Goal: Information Seeking & Learning: Check status

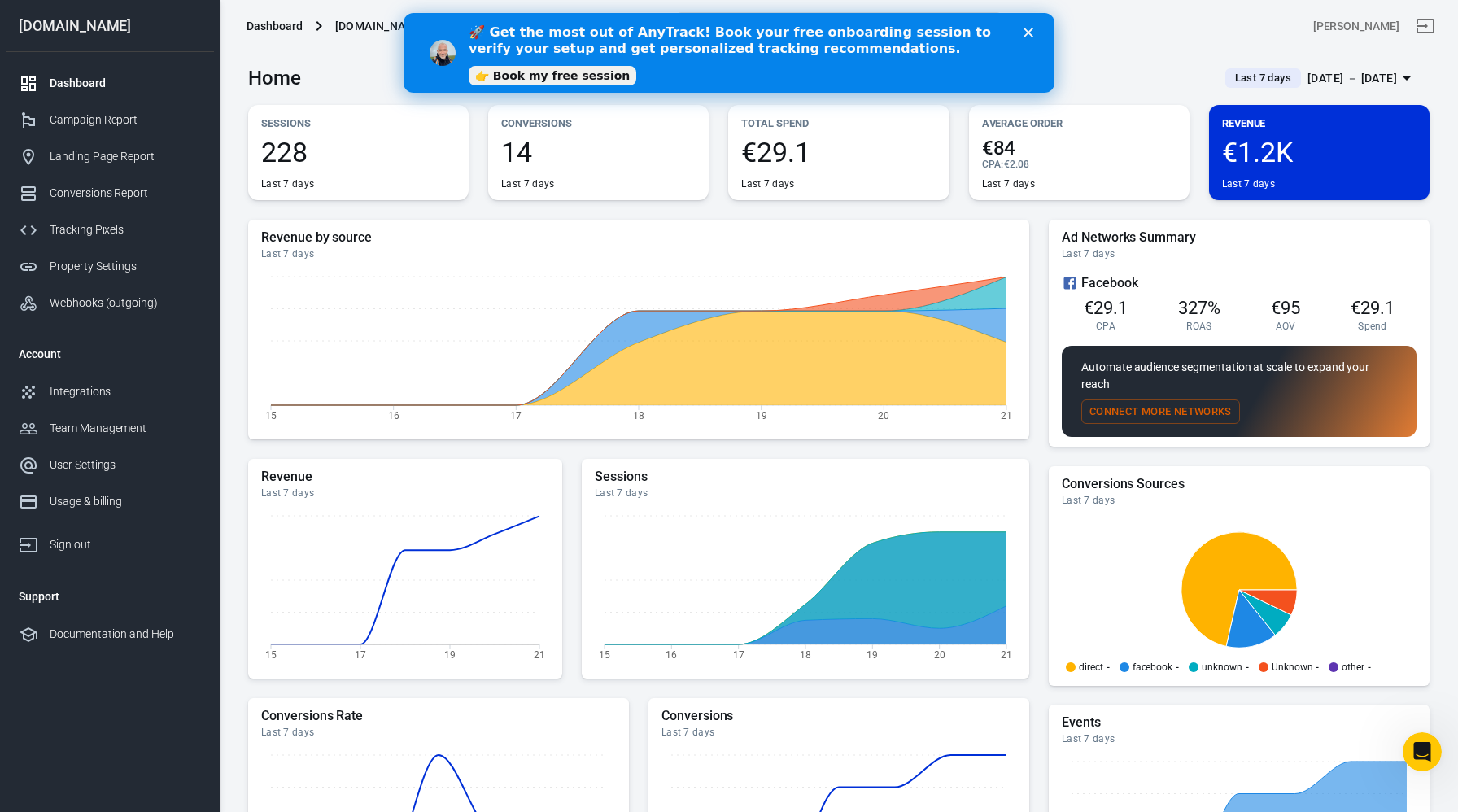
click at [1030, 30] on polygon "Close" at bounding box center [1028, 32] width 10 height 10
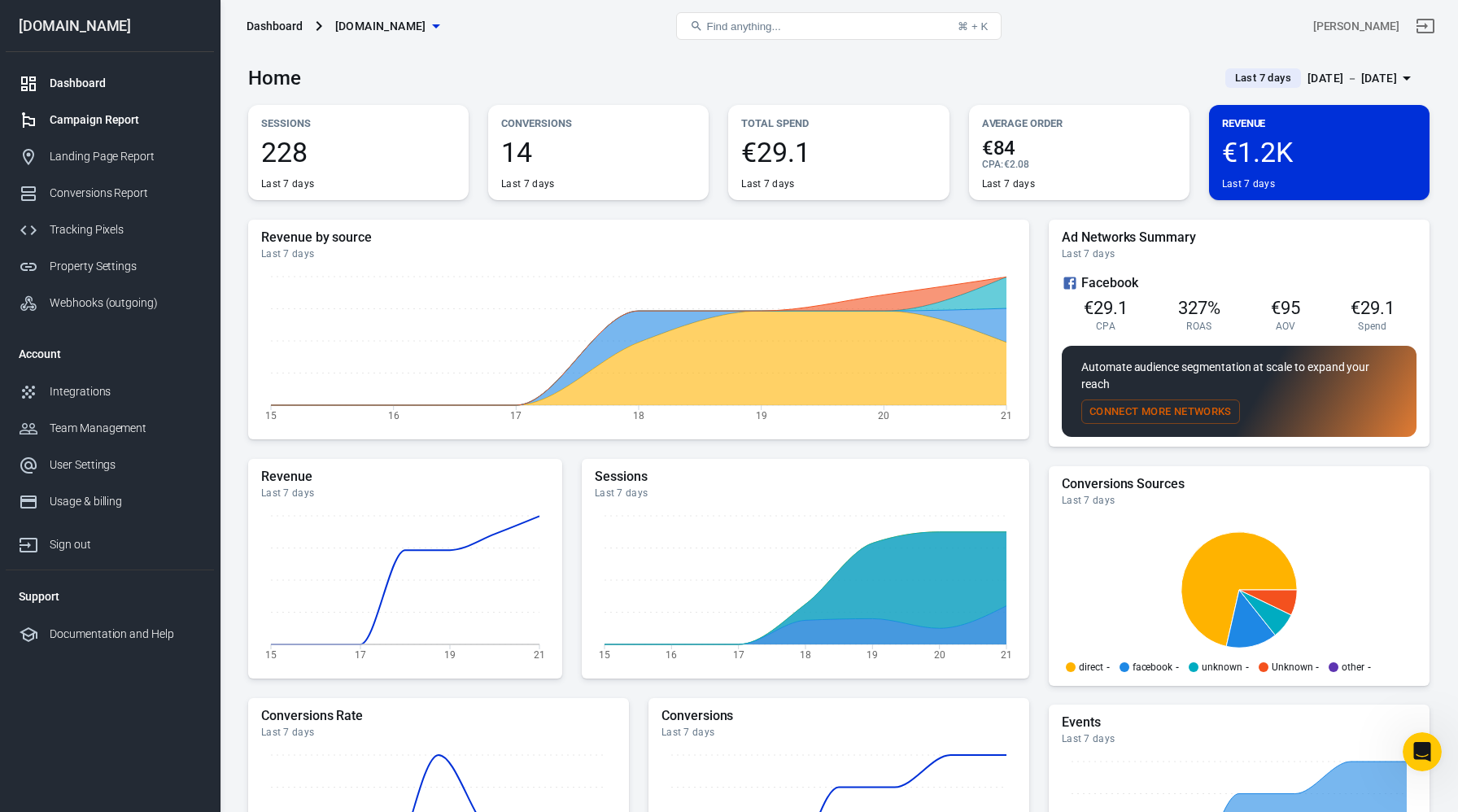
click at [136, 131] on link "Campaign Report" at bounding box center [109, 120] width 208 height 37
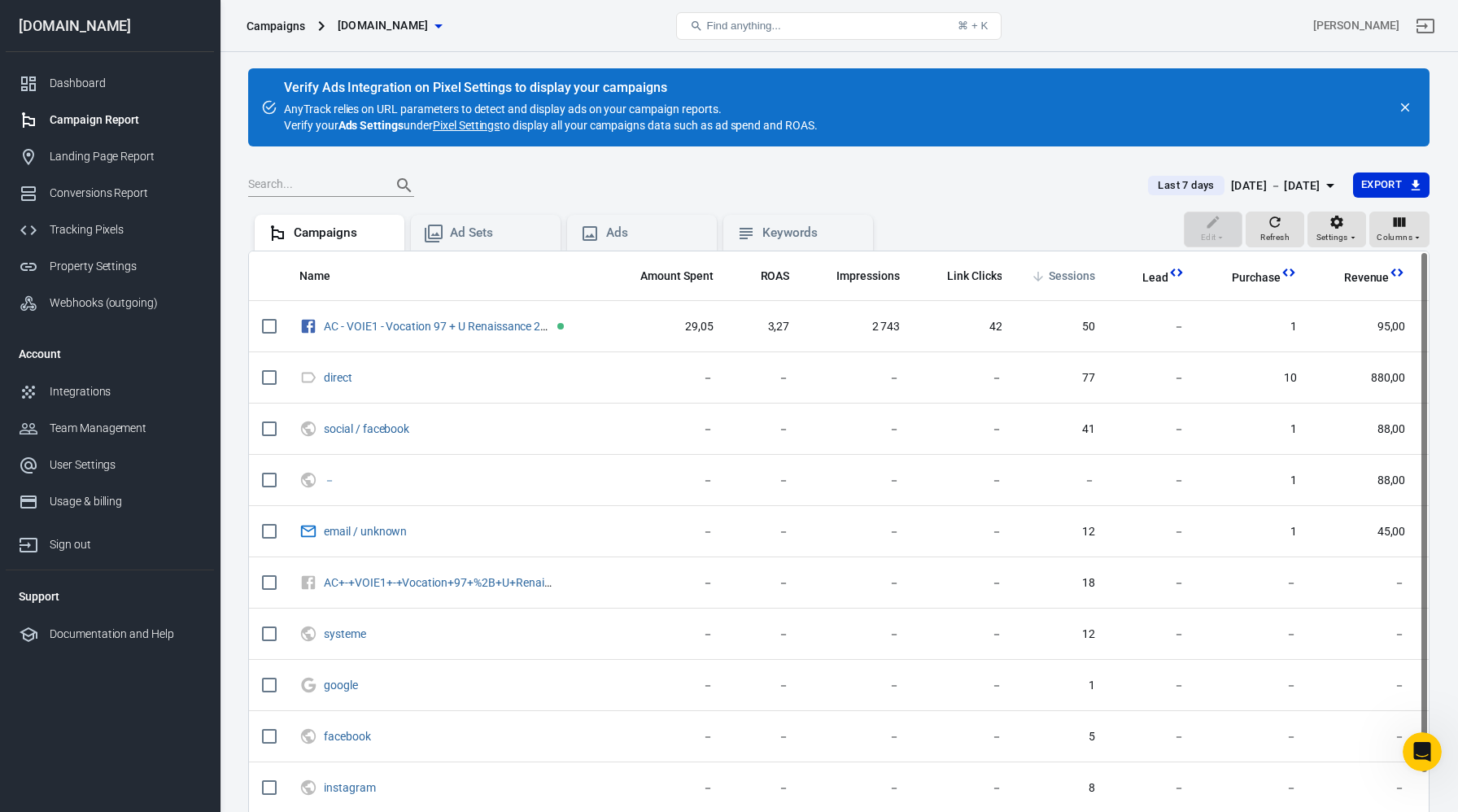
click at [1044, 280] on span "Sessions" at bounding box center [1061, 277] width 68 height 16
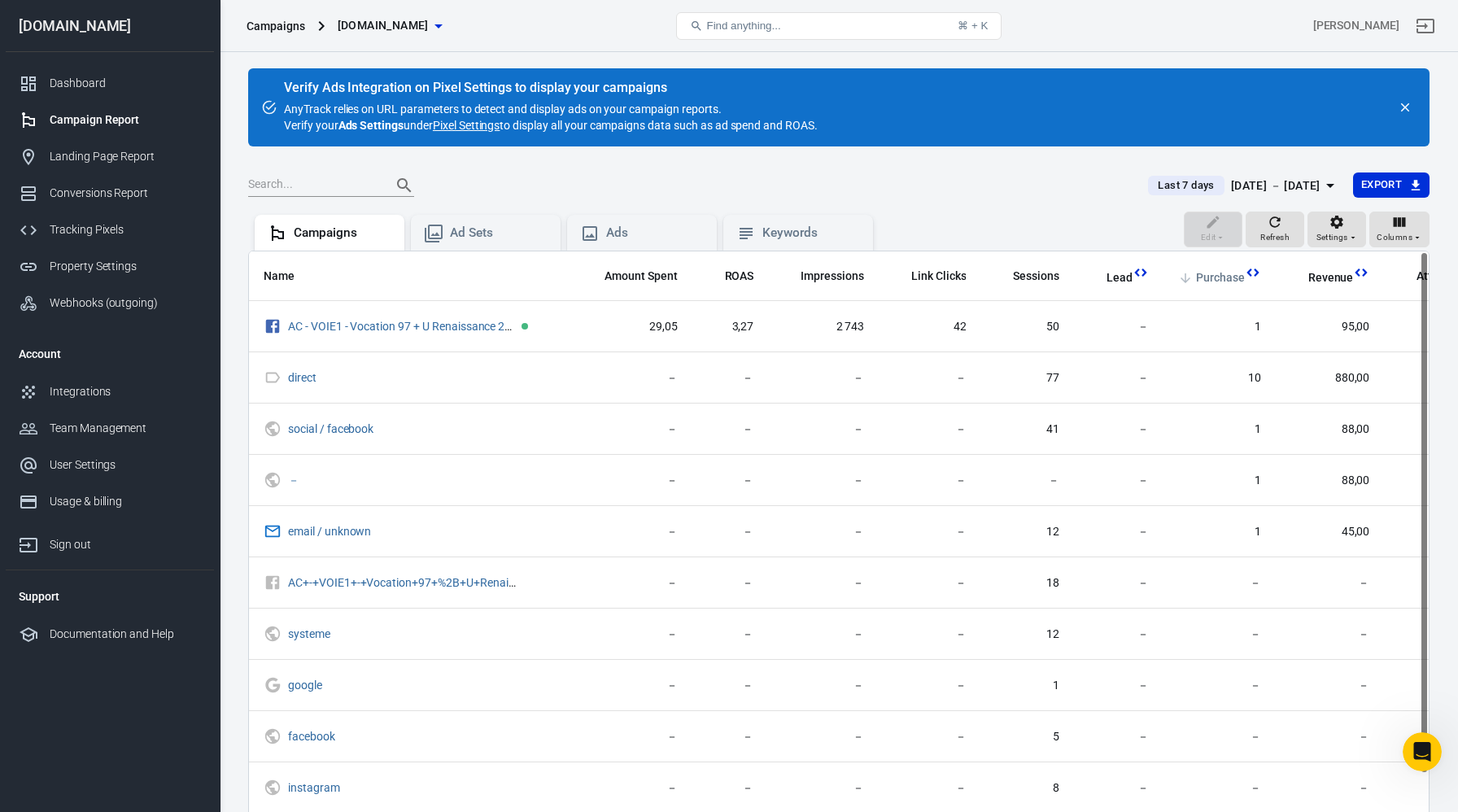
scroll to position [0, 41]
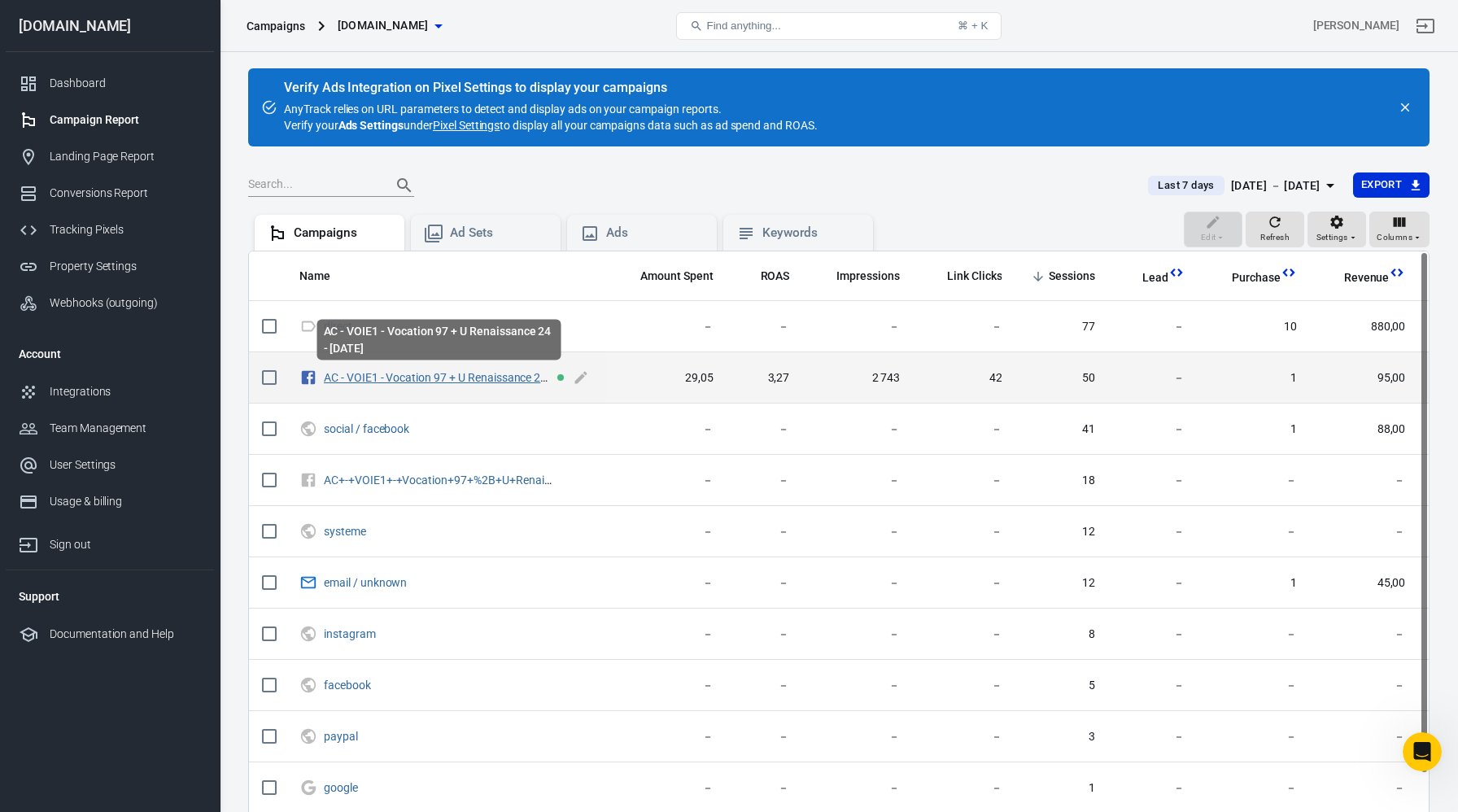
click at [501, 381] on link "AC - VOIE1 - Vocation 97 + U Renaissance 24 - [DATE]" at bounding box center [456, 377] width 264 height 13
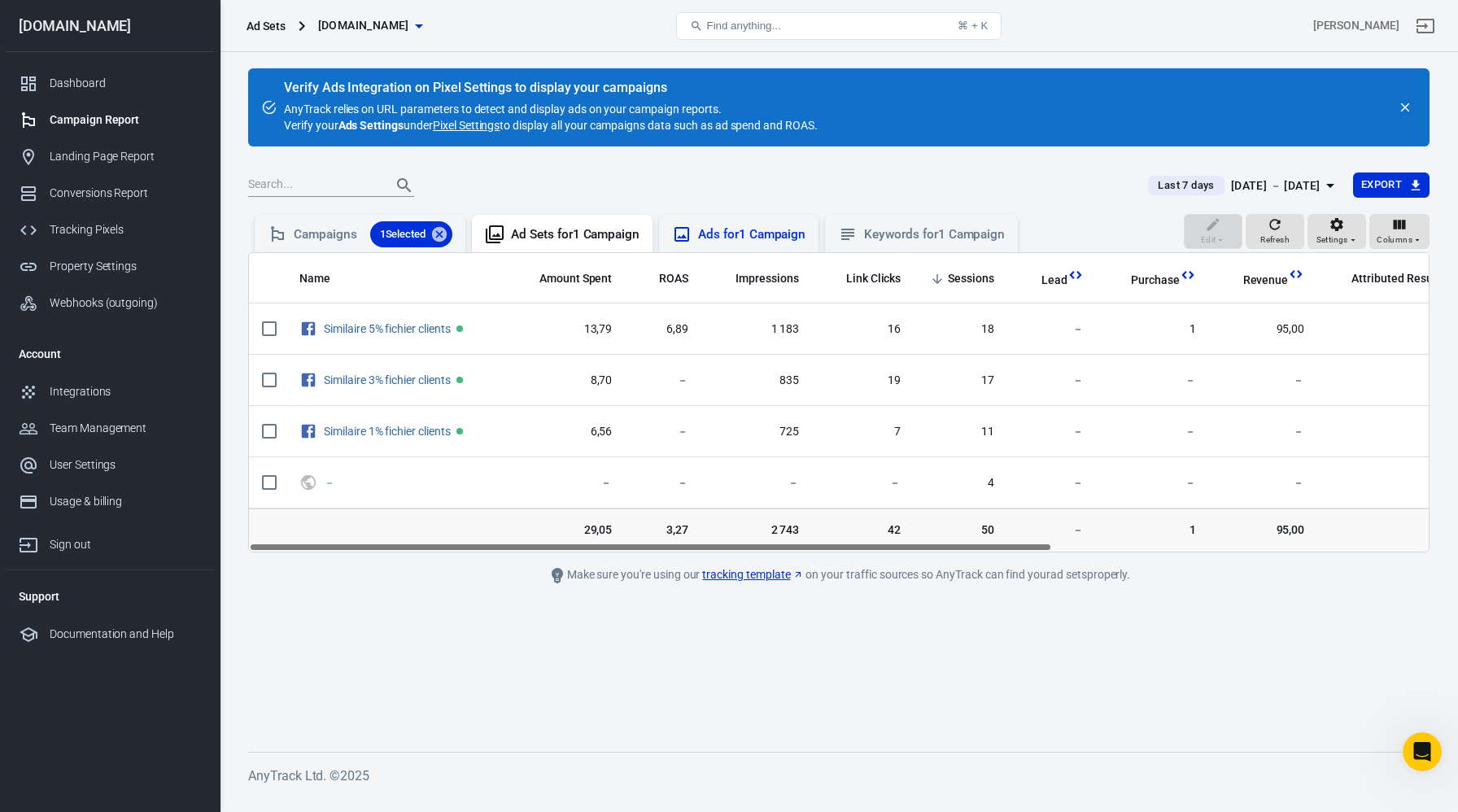
click at [733, 235] on div "Ads for 1 Campaign" at bounding box center [751, 234] width 107 height 17
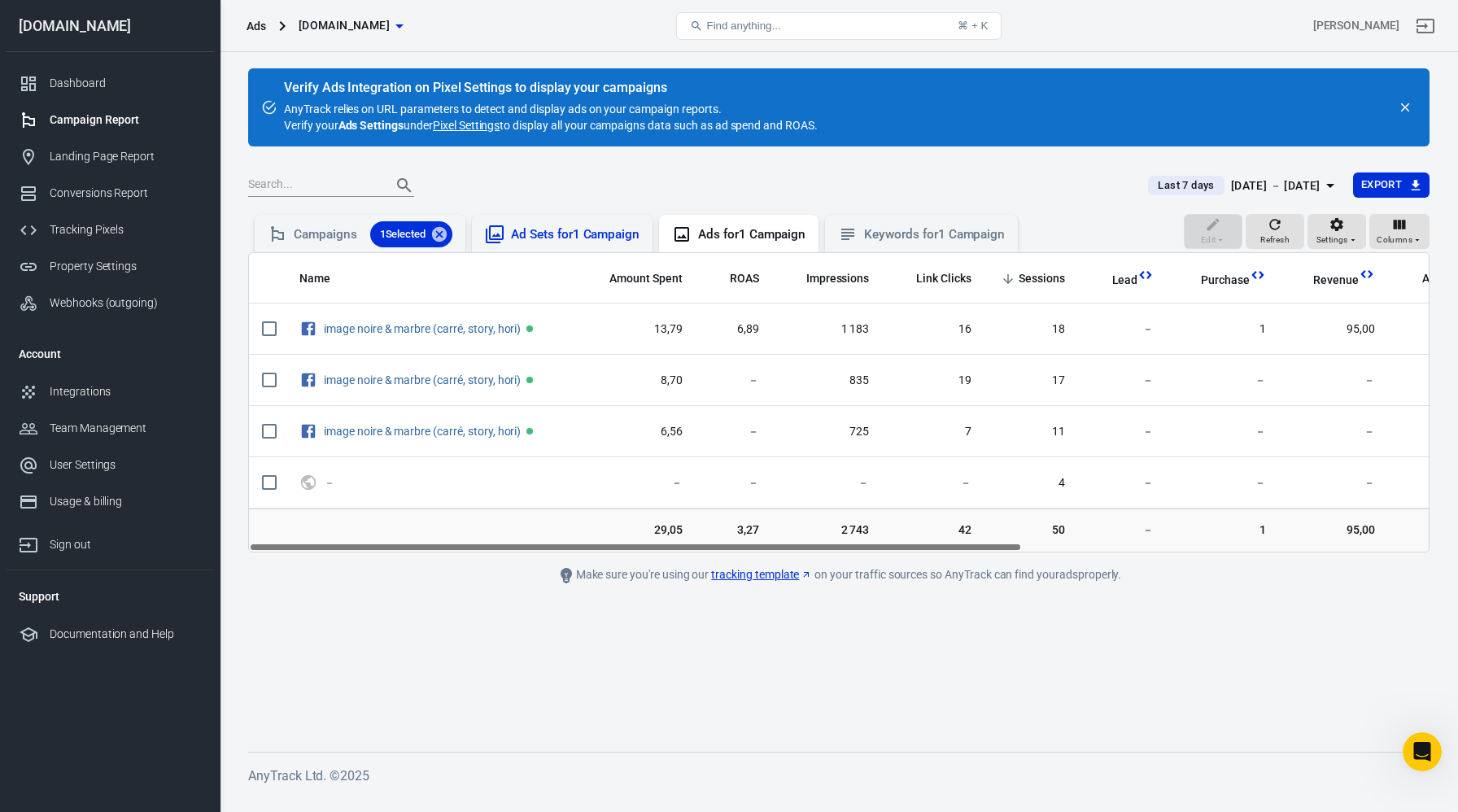
click at [570, 239] on div "Ad Sets for 1 Campaign" at bounding box center [575, 234] width 129 height 17
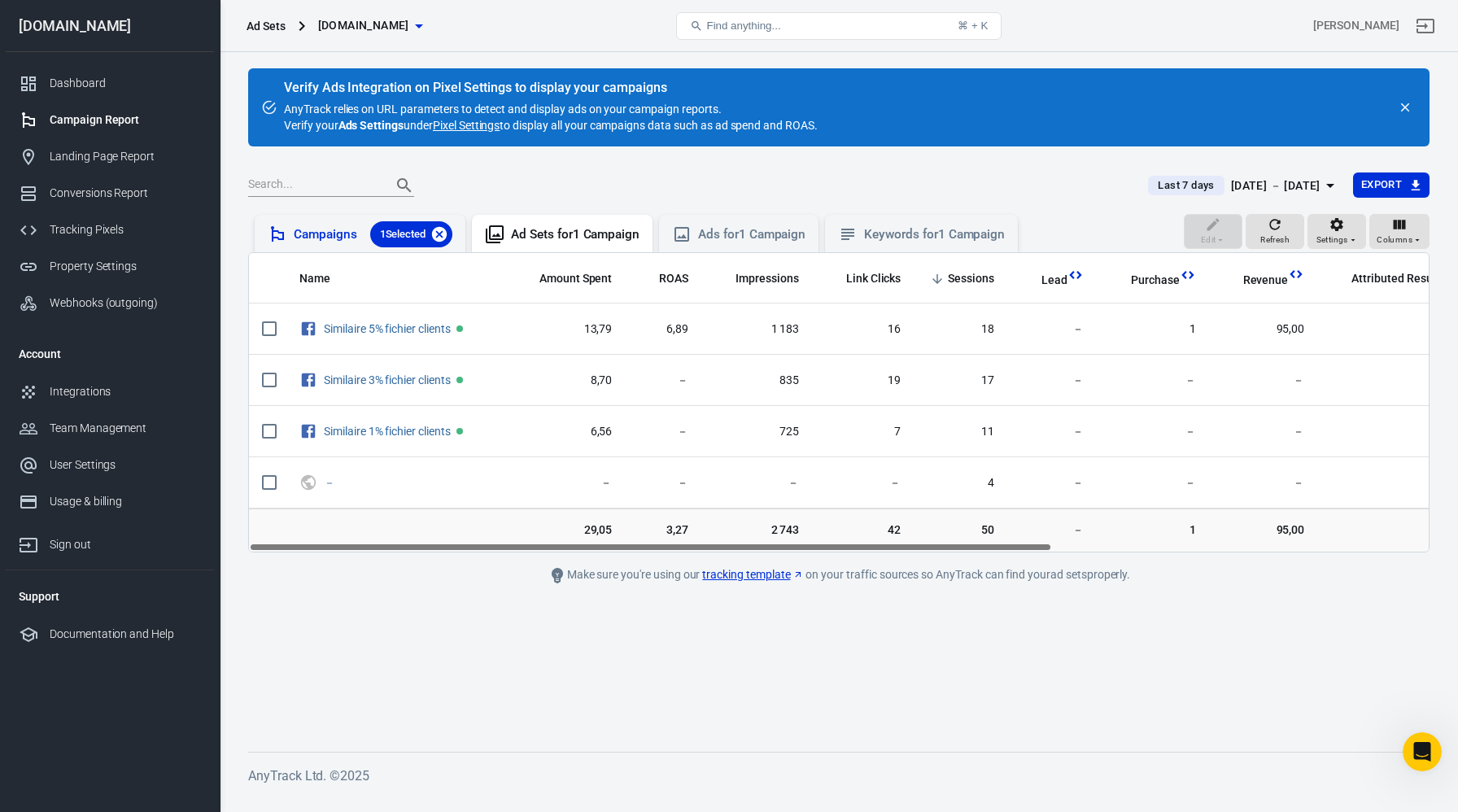
click at [444, 232] on icon at bounding box center [440, 234] width 18 height 18
